Goal: Task Accomplishment & Management: Manage account settings

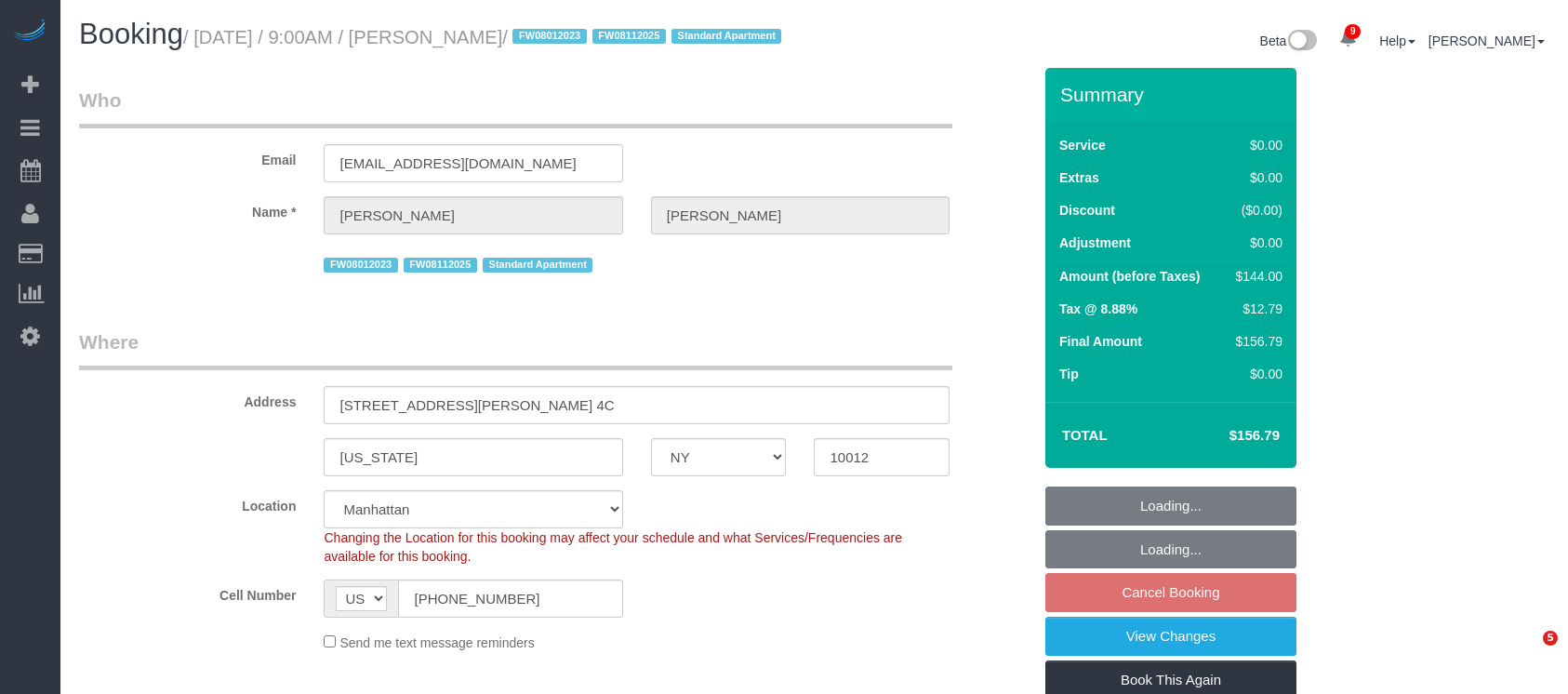
select select "NY"
select select "1"
select select "spot2"
select select "number:89"
select select "number:90"
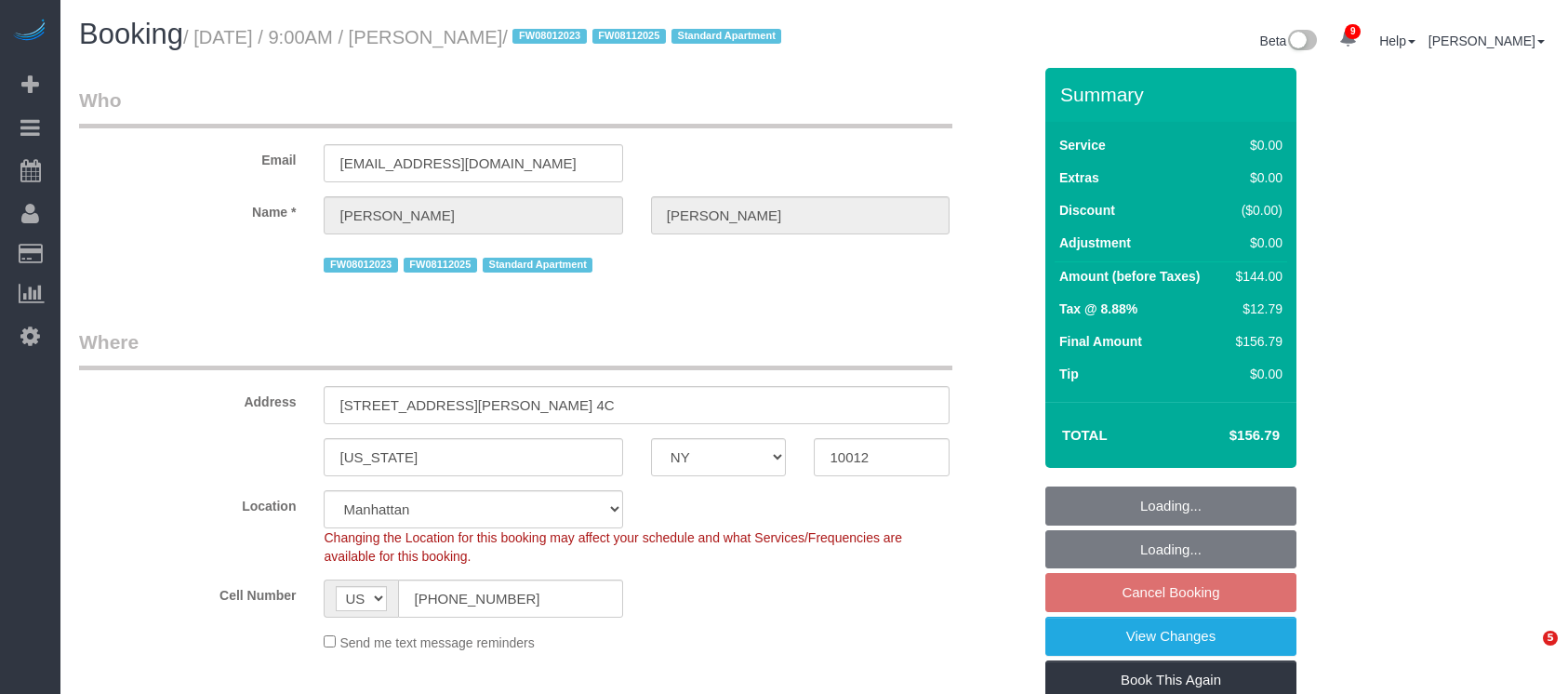
select select "number:15"
select select "number:5"
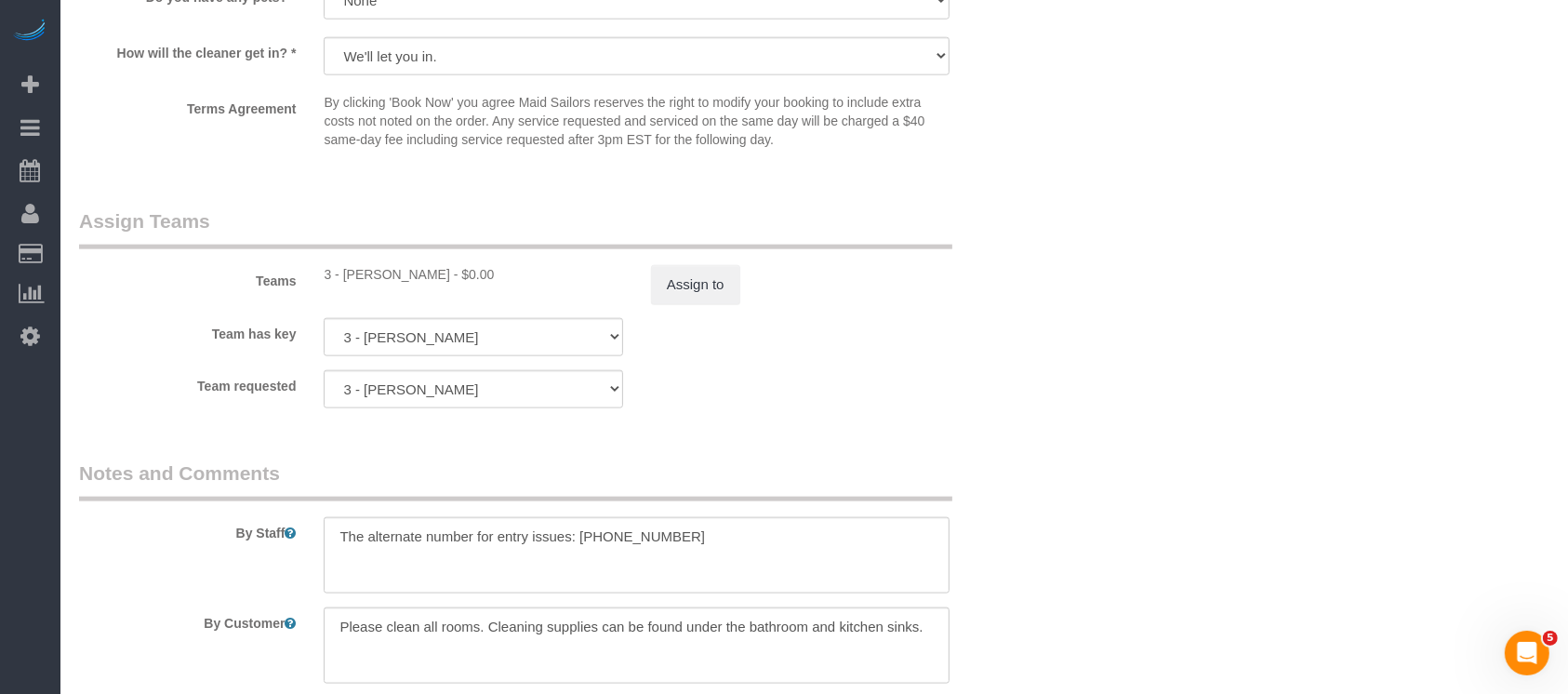
scroll to position [2479, 0]
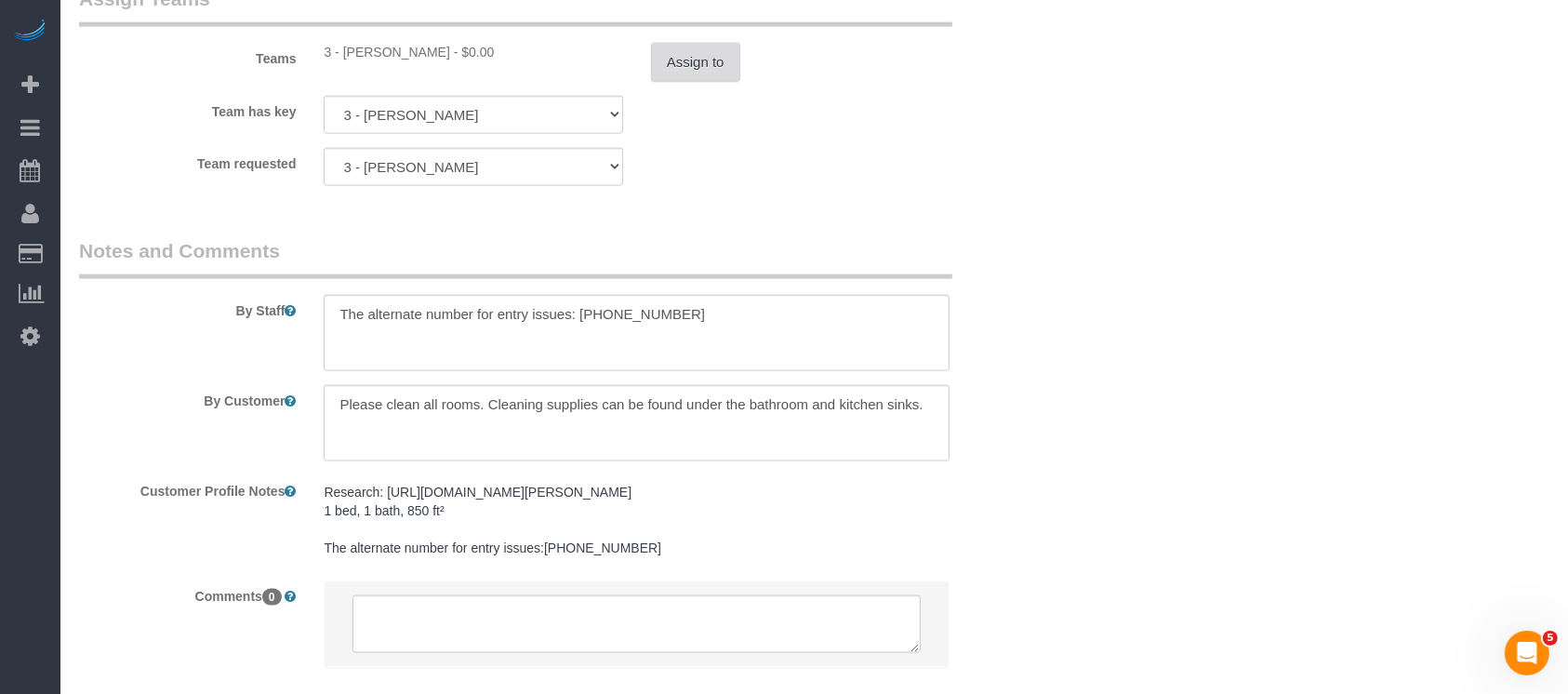
click at [701, 82] on button "Assign to" at bounding box center [695, 61] width 89 height 39
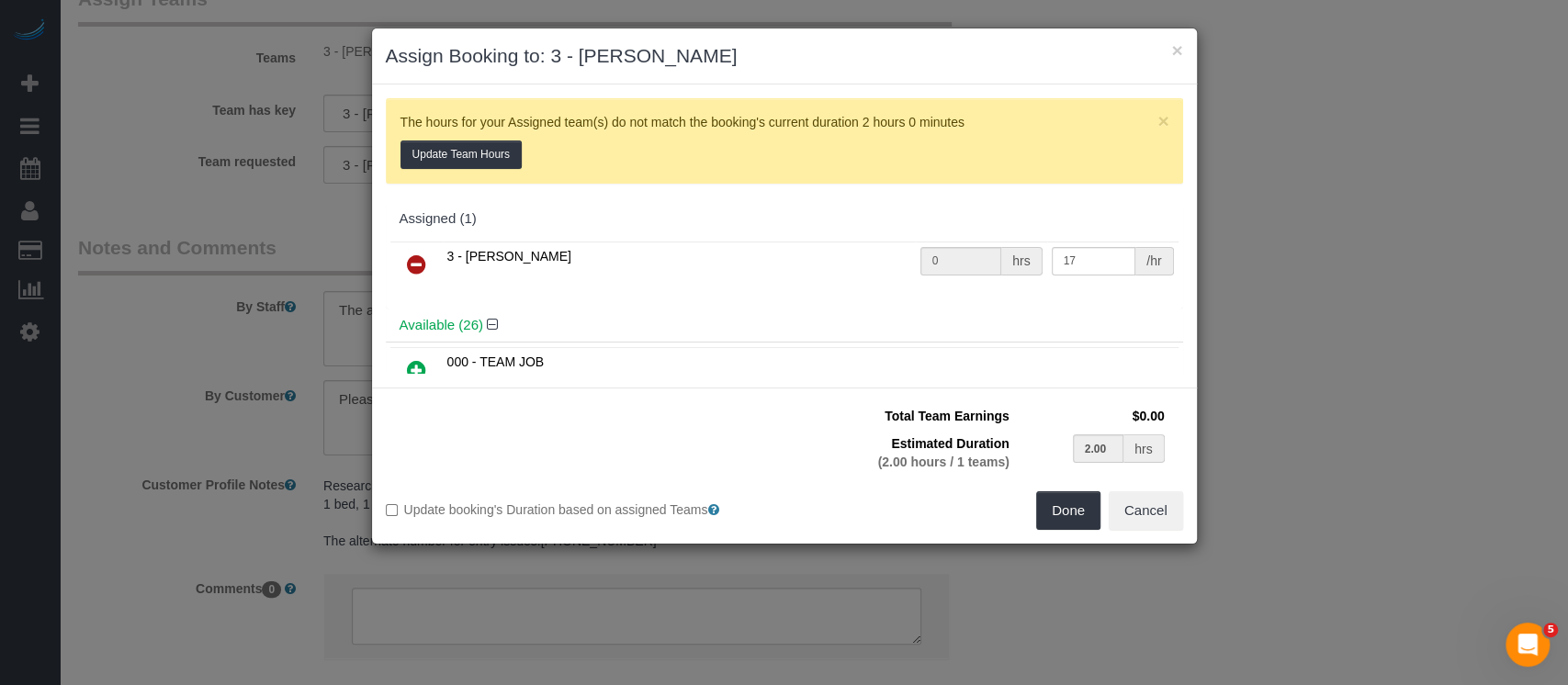
drag, startPoint x: 412, startPoint y: 259, endPoint x: 968, endPoint y: 315, distance: 558.8
click at [414, 259] on icon at bounding box center [417, 264] width 20 height 22
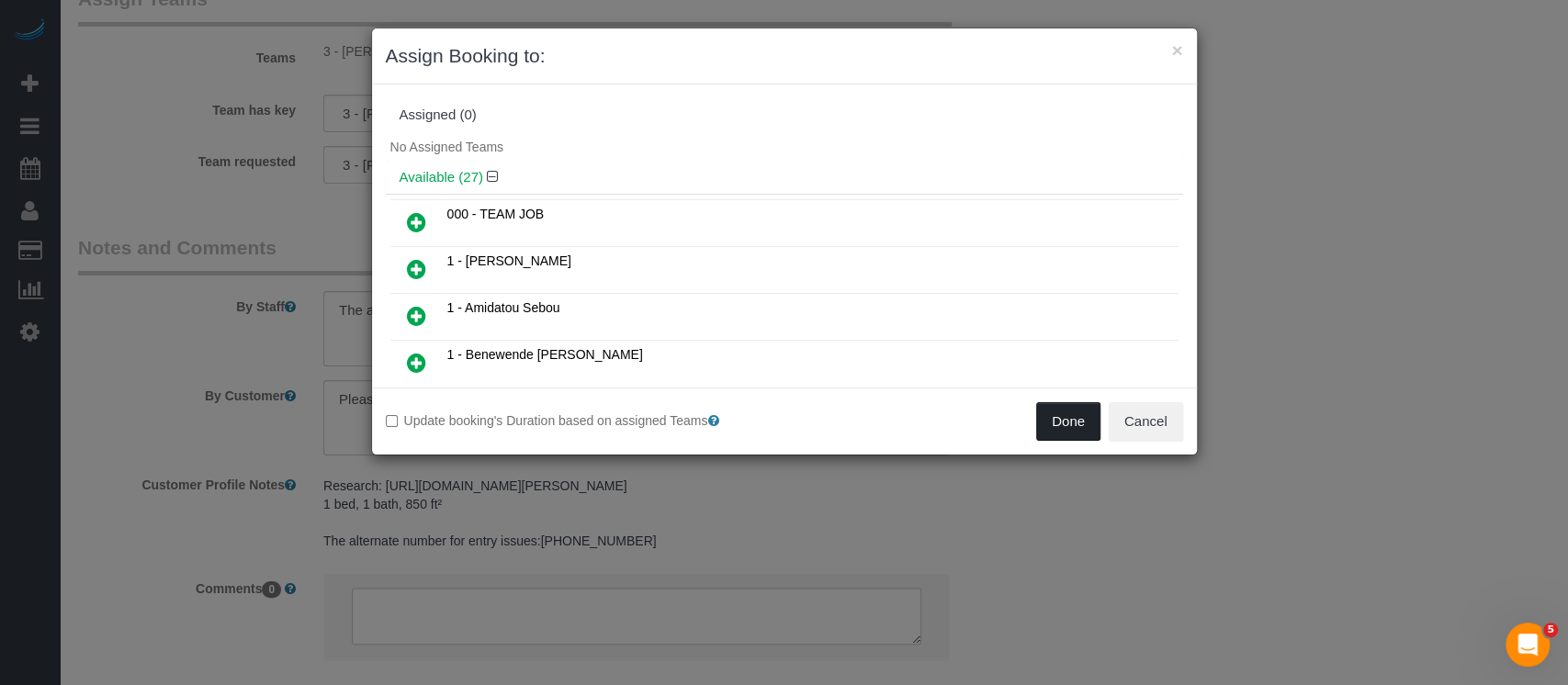
click at [1067, 425] on button "Done" at bounding box center [1067, 421] width 64 height 38
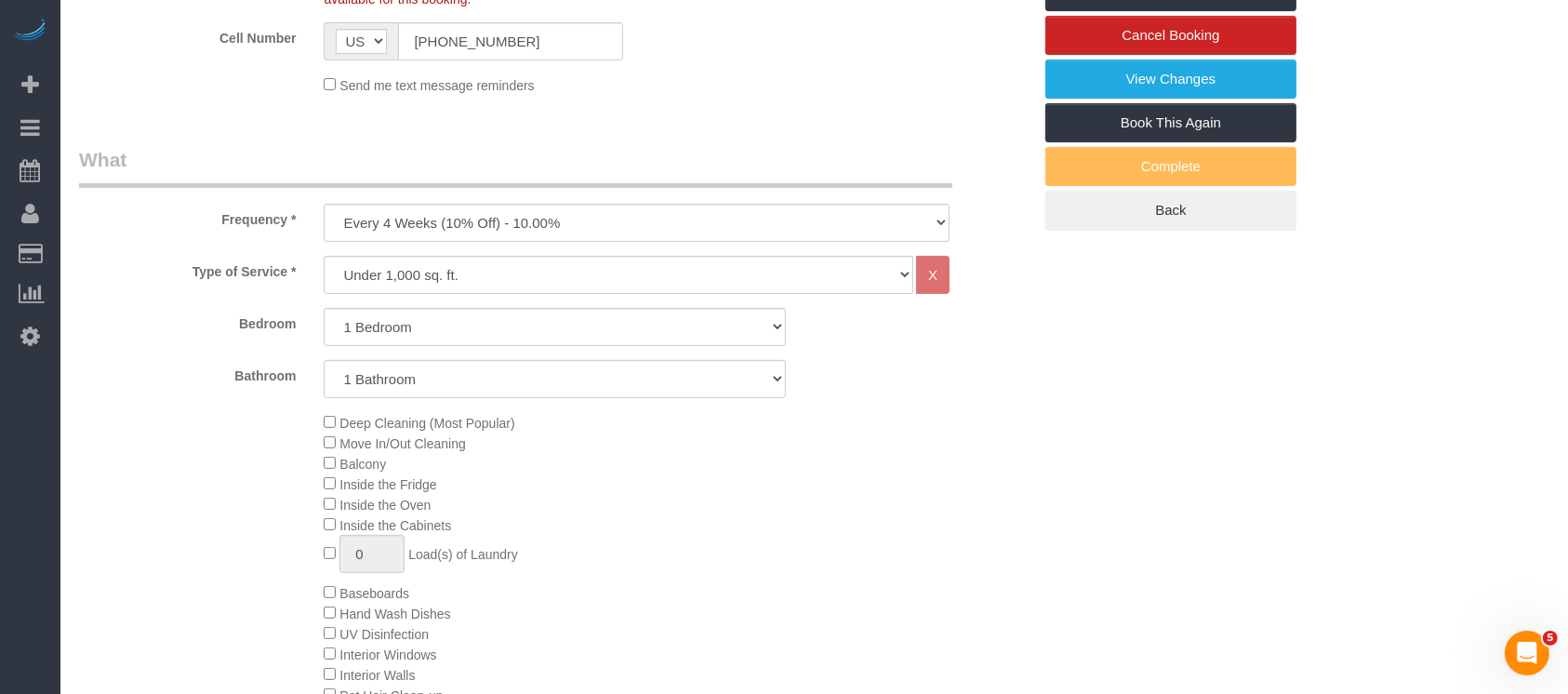
scroll to position [124, 0]
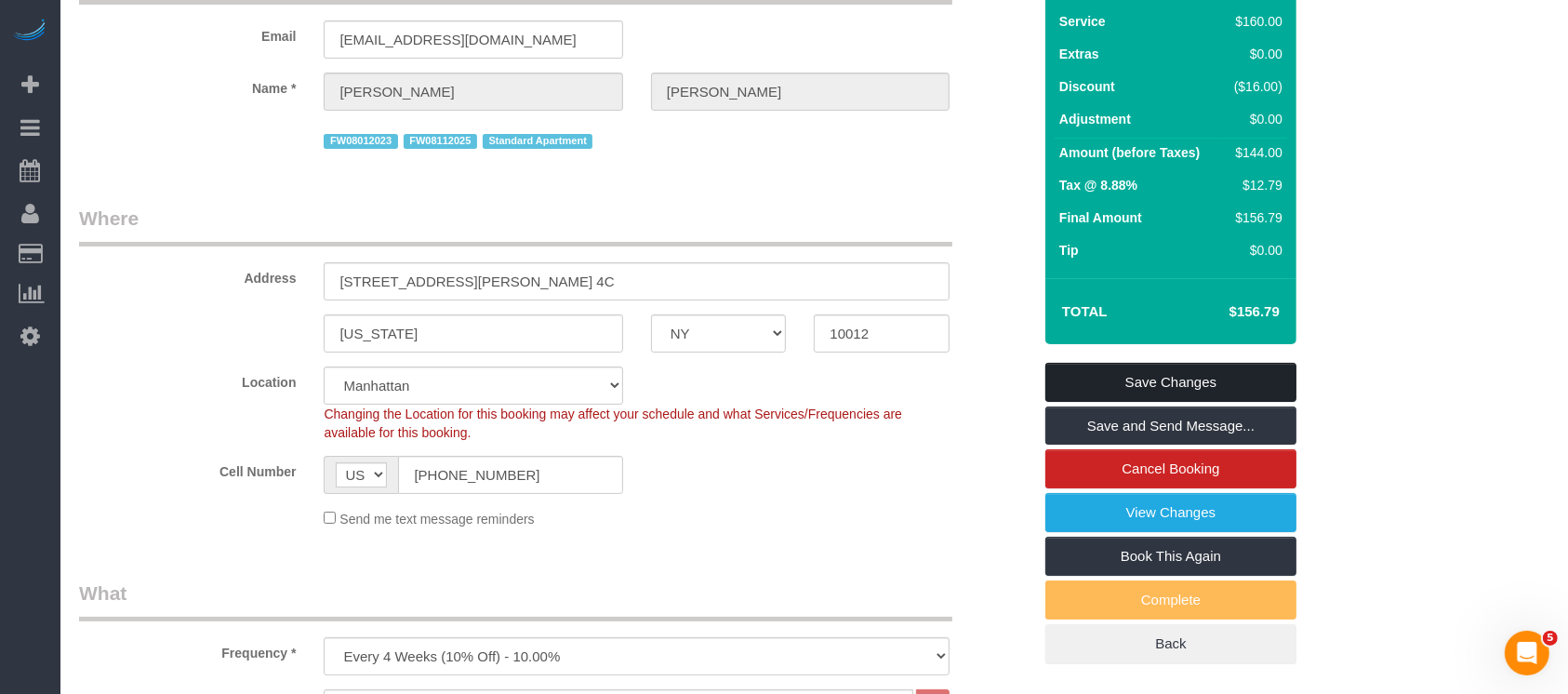
drag, startPoint x: 1186, startPoint y: 388, endPoint x: 1170, endPoint y: 385, distance: 16.3
click at [1187, 388] on link "Save Changes" at bounding box center [1171, 382] width 252 height 39
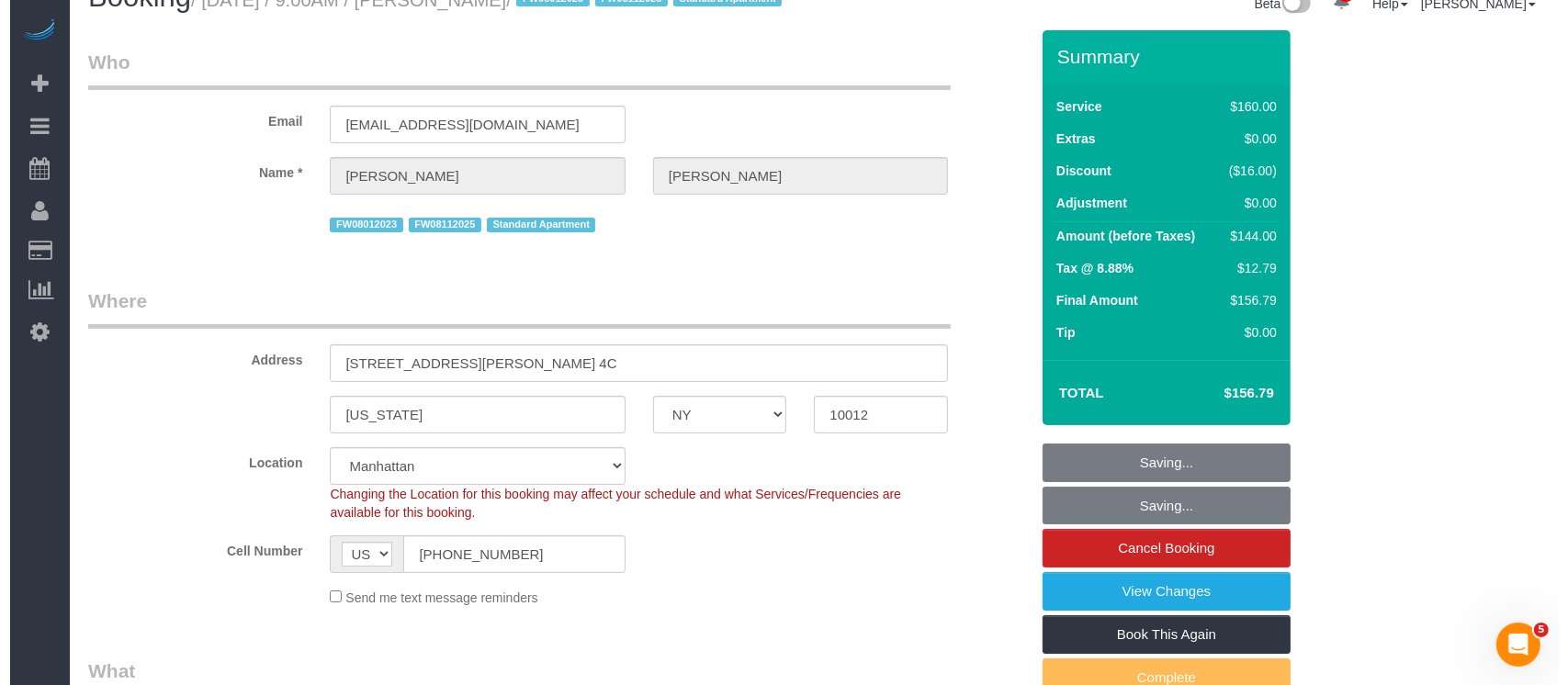
scroll to position [0, 0]
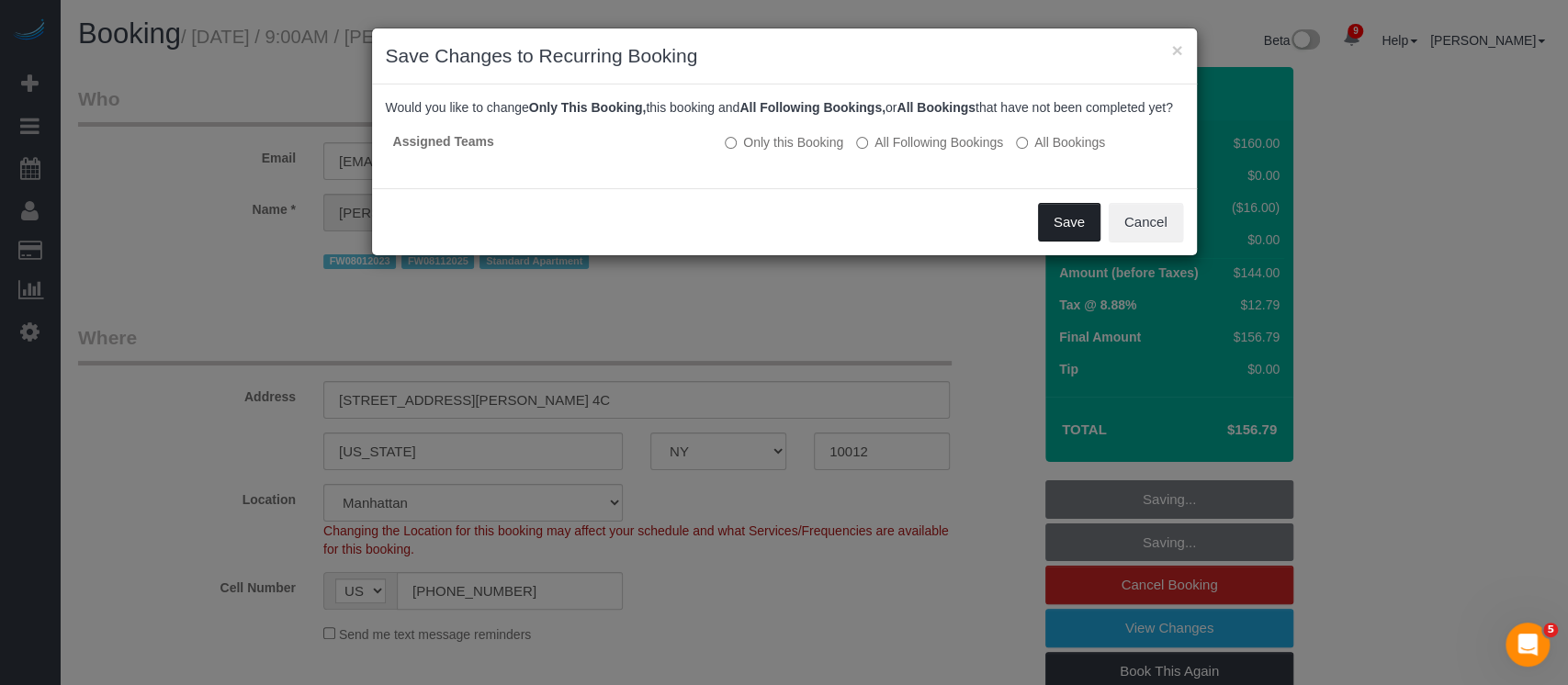
click at [1058, 235] on button "Save" at bounding box center [1068, 221] width 63 height 38
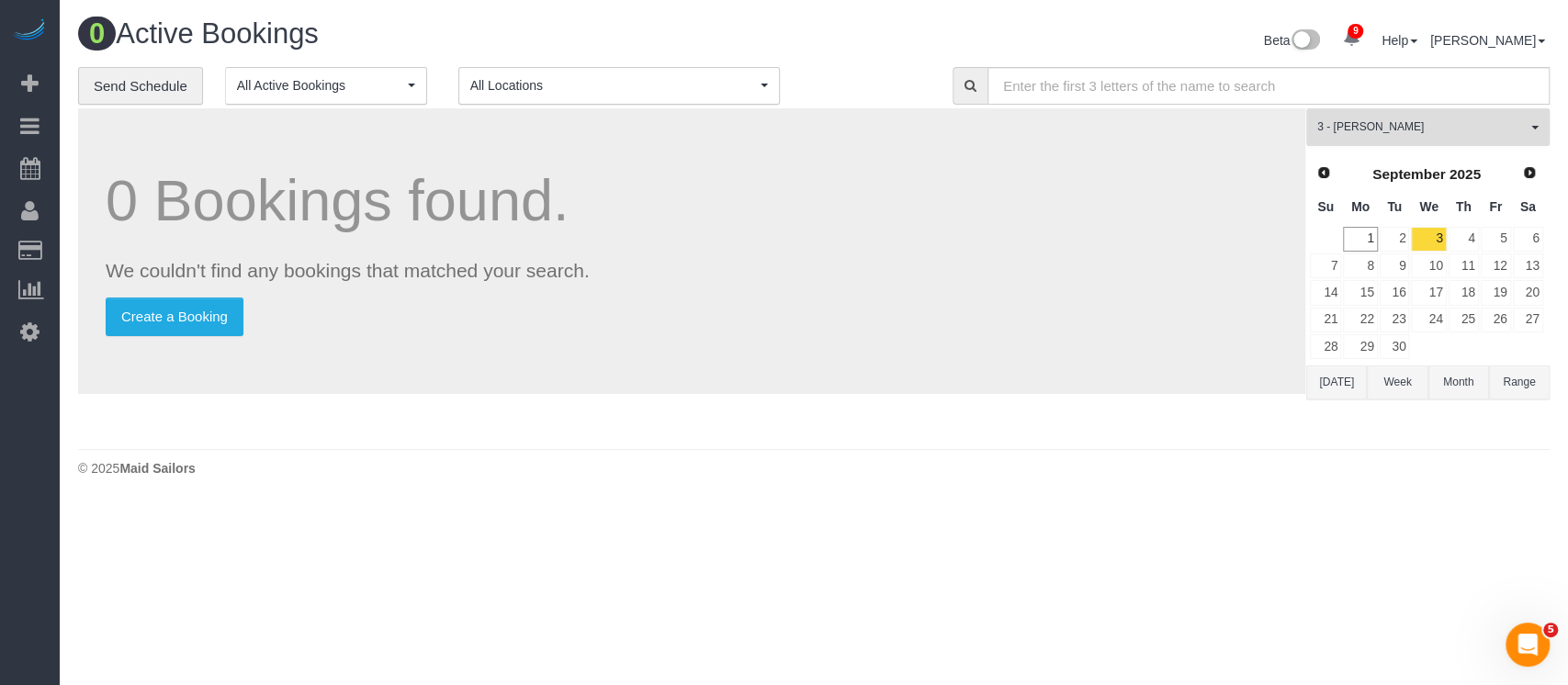
click at [1517, 127] on span "3 - [PERSON_NAME]" at bounding box center [1421, 127] width 209 height 16
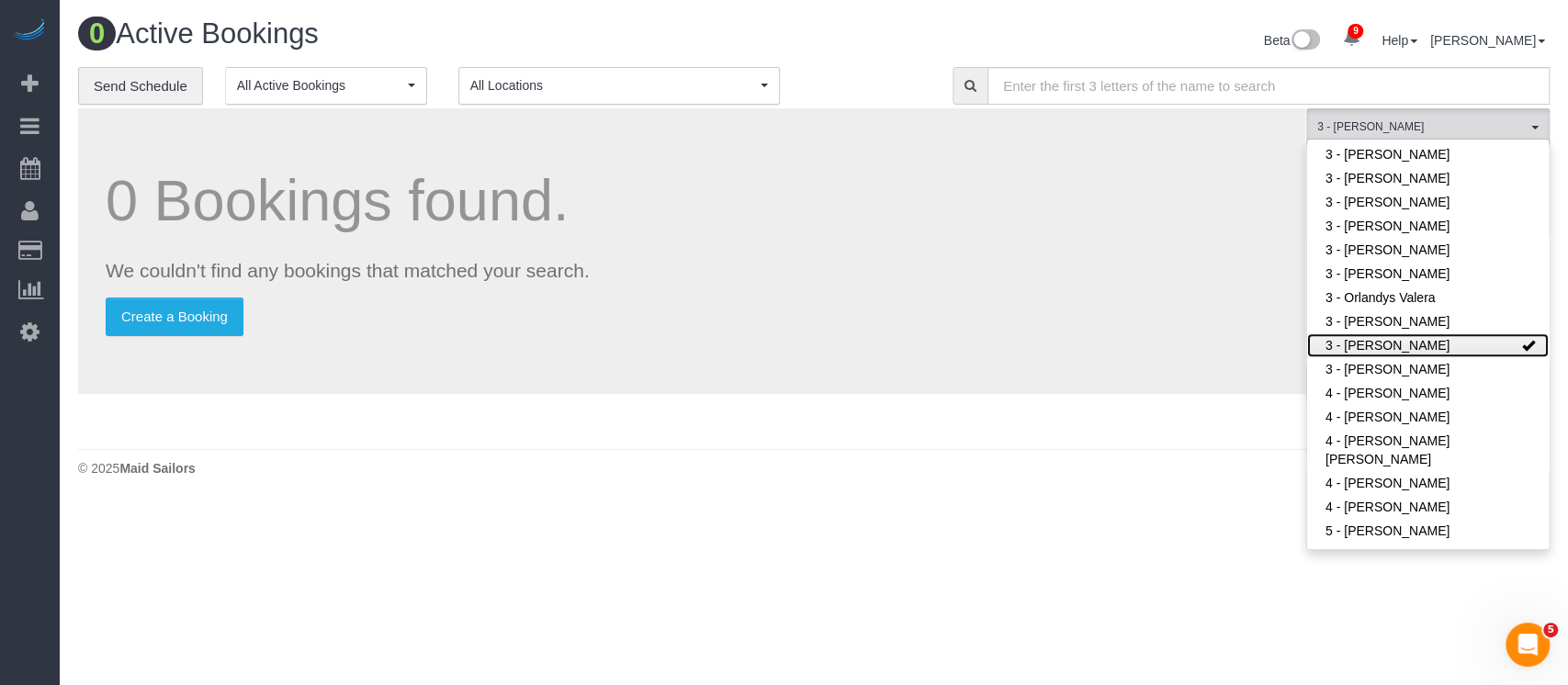
drag, startPoint x: 1464, startPoint y: 345, endPoint x: 1066, endPoint y: 375, distance: 399.1
click at [1466, 345] on link "3 - [PERSON_NAME]" at bounding box center [1428, 345] width 242 height 24
click at [884, 398] on div "0 Bookings found. We couldn't find any bookings that matched your search. Creat…" at bounding box center [692, 273] width 1228 height 331
